Goal: Find specific page/section: Find specific page/section

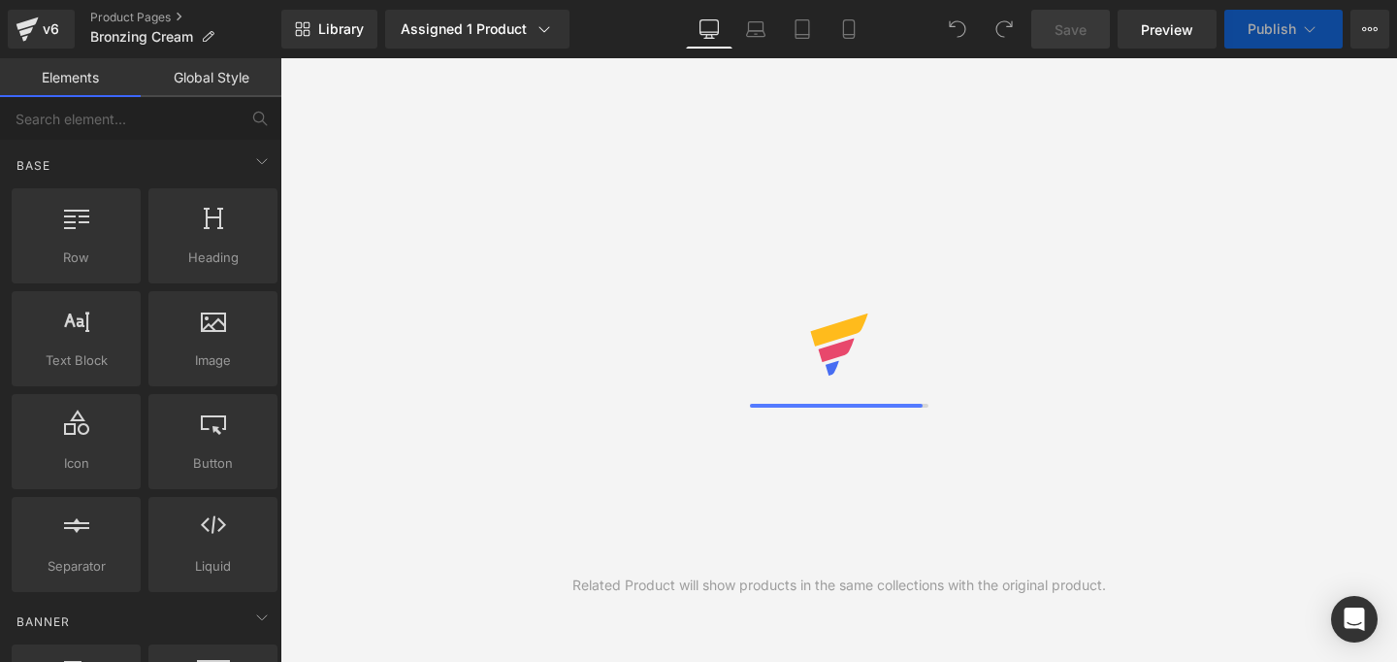
click at [214, 85] on link "Global Style" at bounding box center [211, 77] width 141 height 39
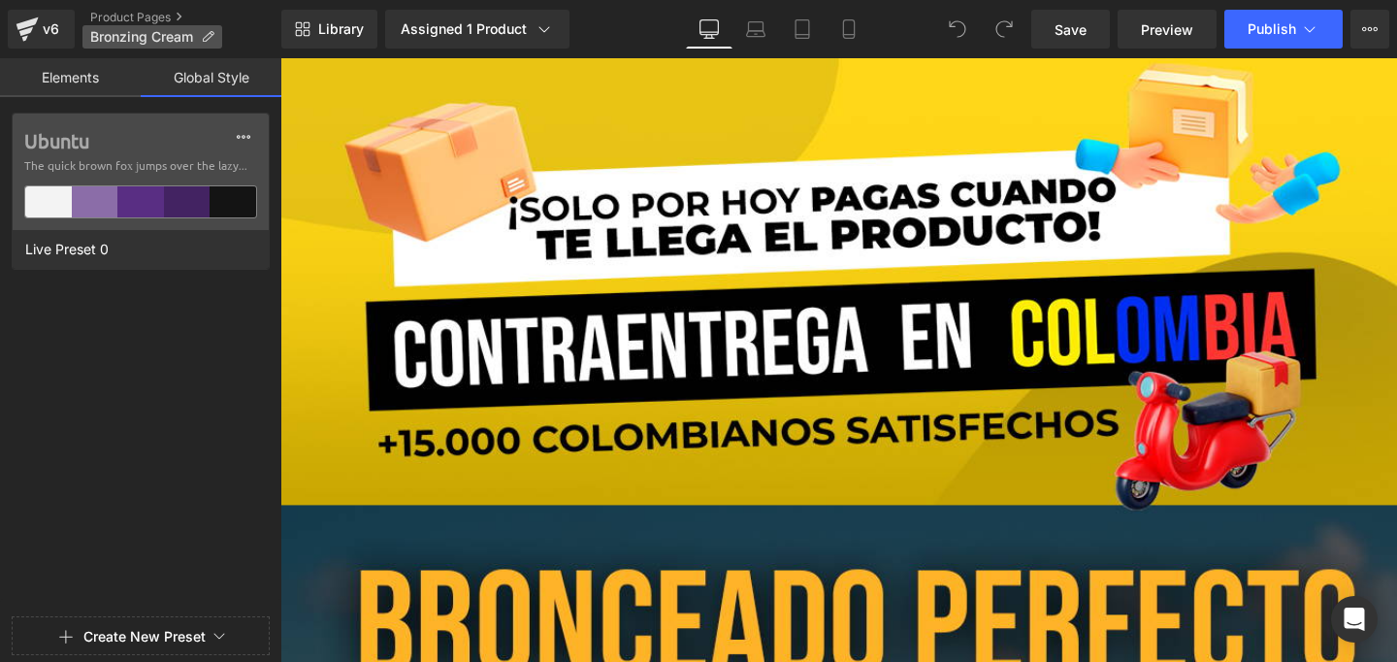
click at [210, 36] on icon at bounding box center [208, 37] width 14 height 14
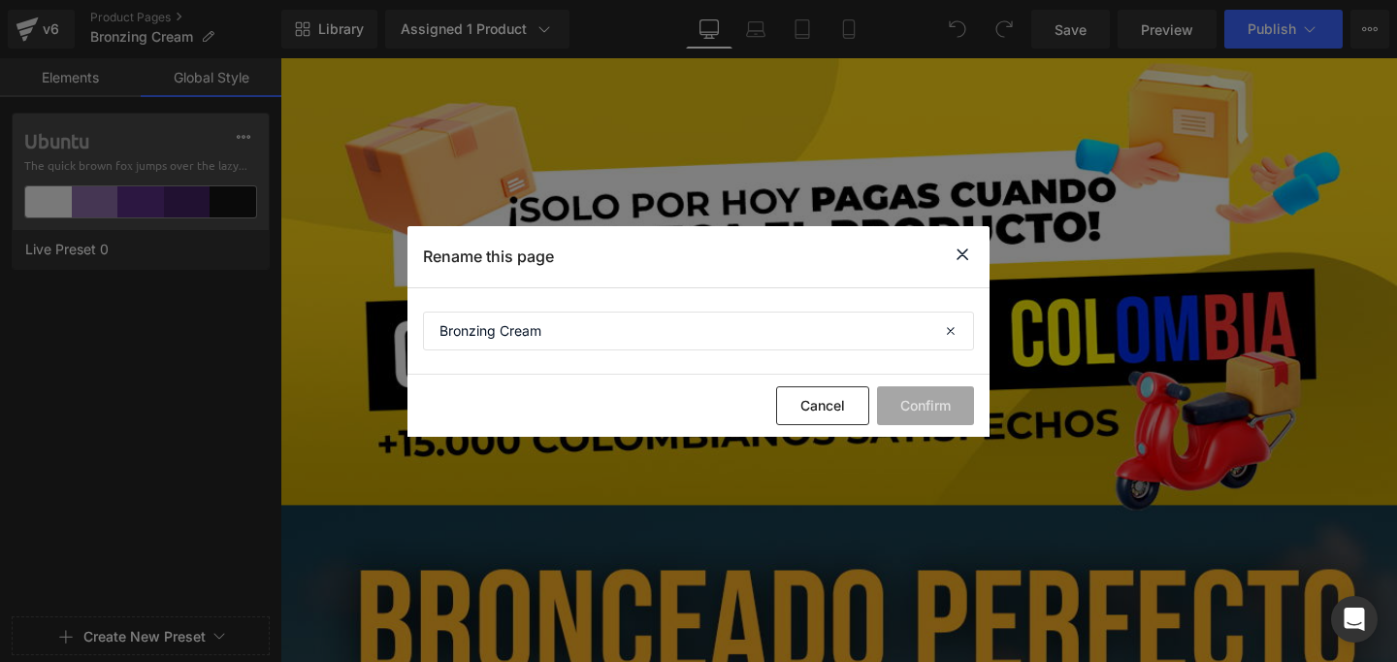
click at [961, 254] on icon at bounding box center [962, 255] width 23 height 24
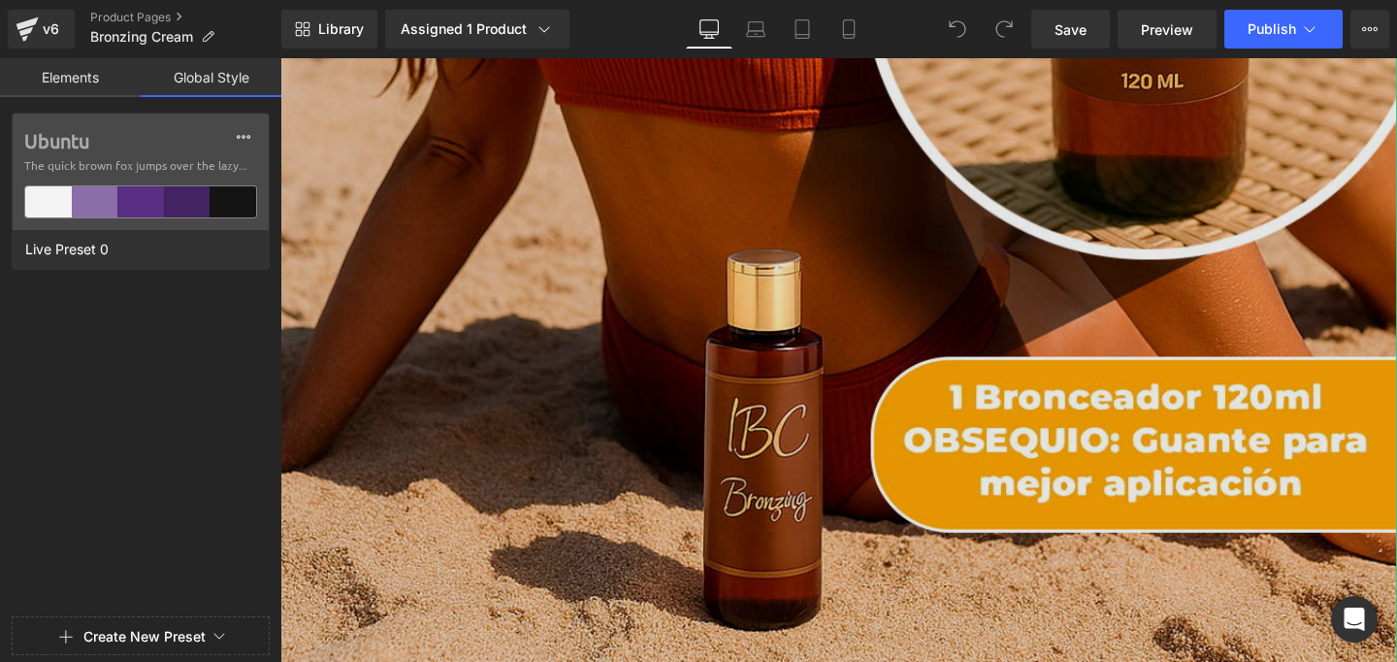
scroll to position [1596, 0]
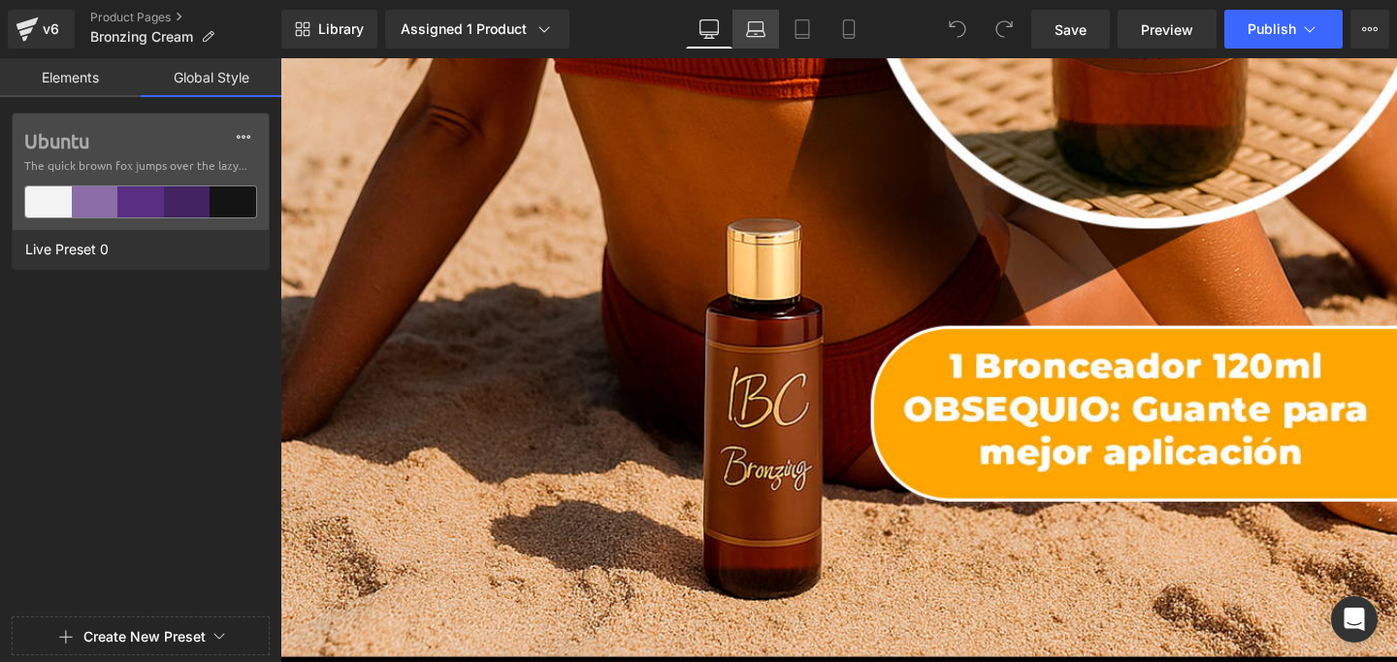
click at [762, 32] on icon at bounding box center [755, 28] width 19 height 19
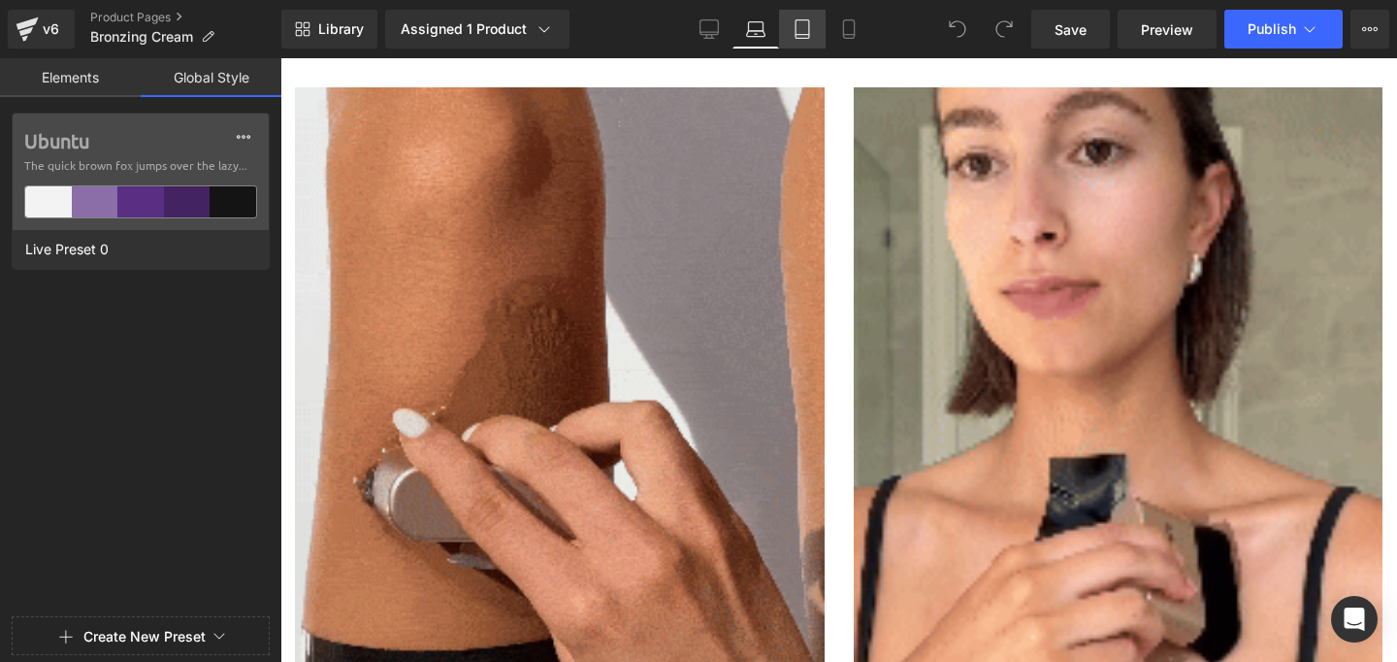
click at [811, 34] on icon at bounding box center [802, 28] width 19 height 19
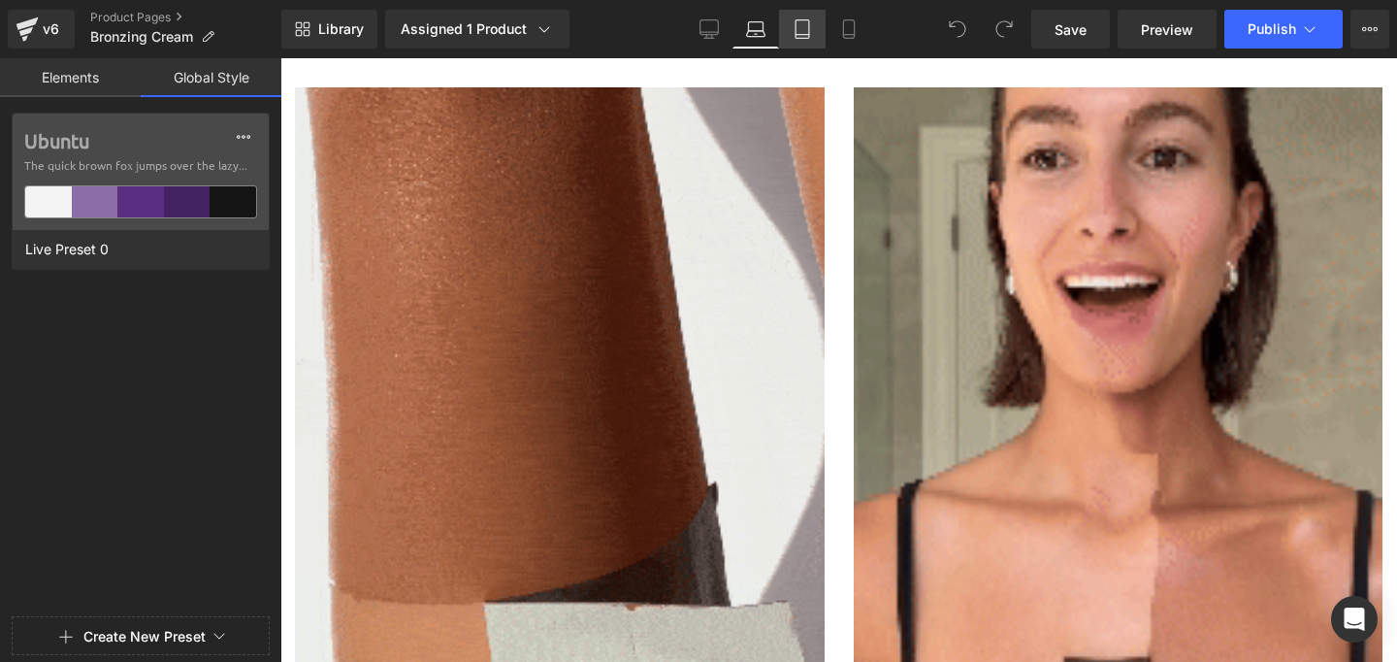
scroll to position [2424, 0]
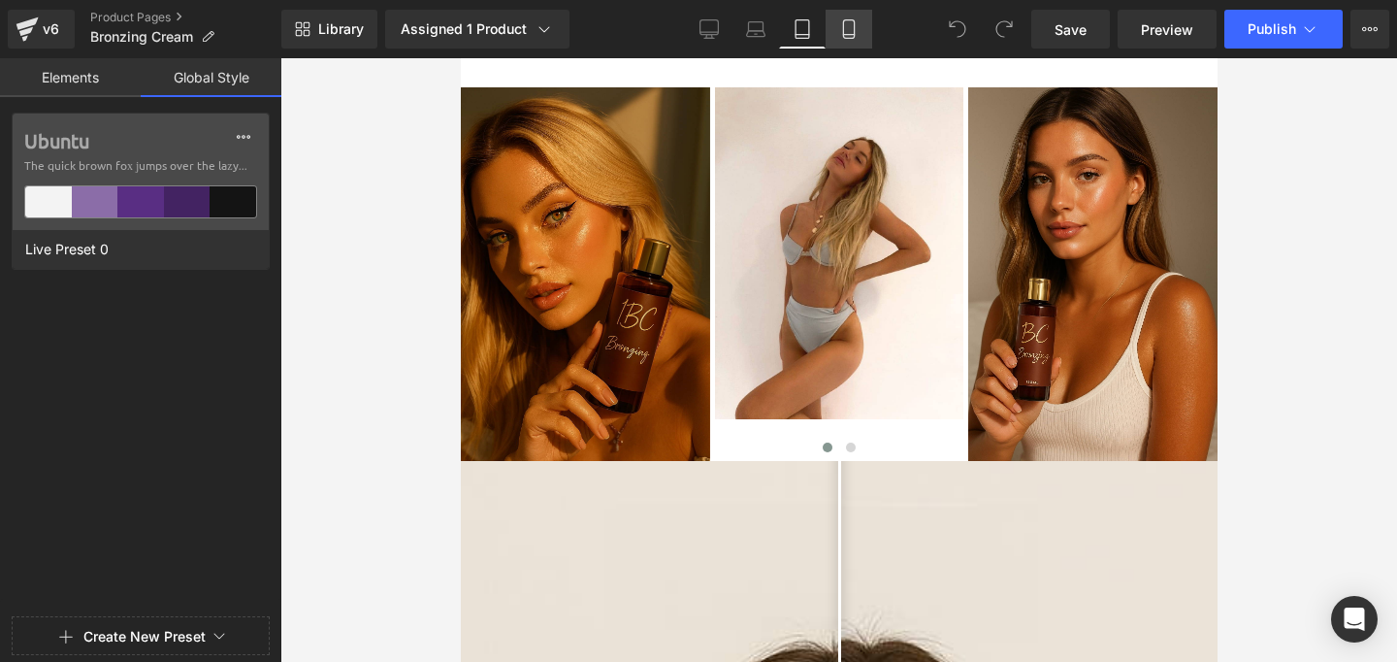
click at [846, 35] on icon at bounding box center [848, 35] width 11 height 0
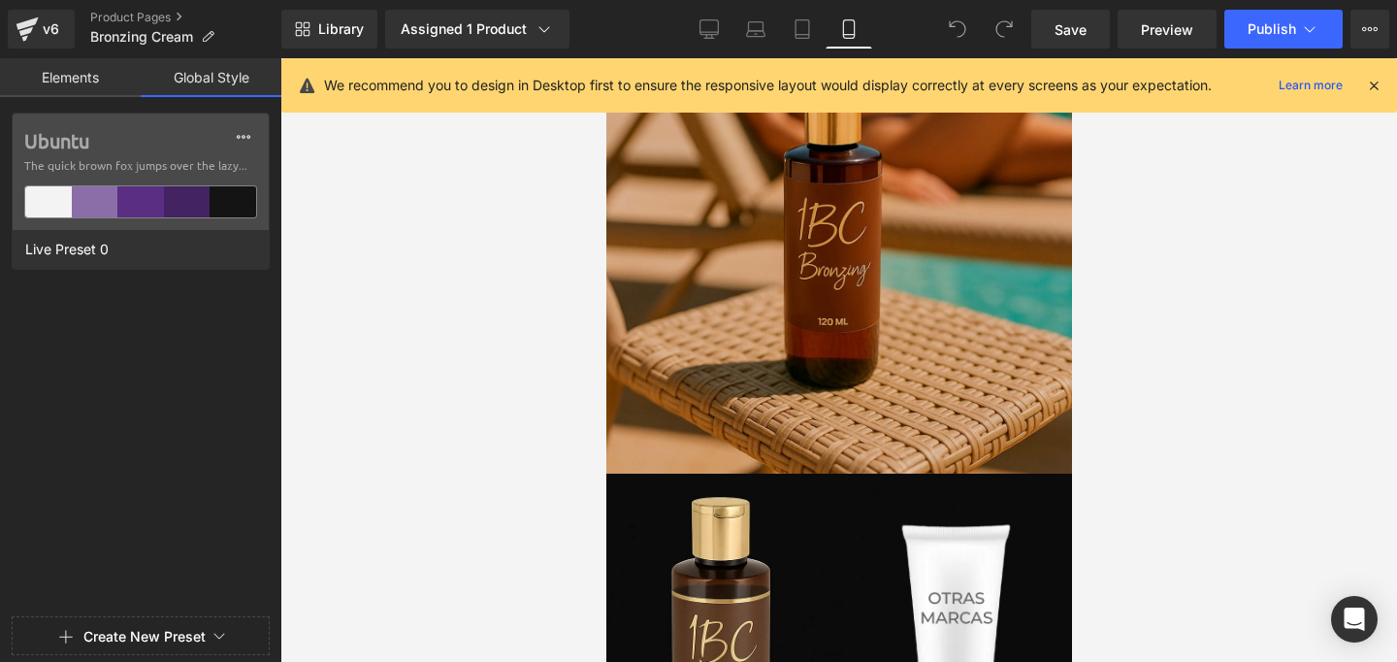
scroll to position [5037, 0]
